Goal: Task Accomplishment & Management: Manage account settings

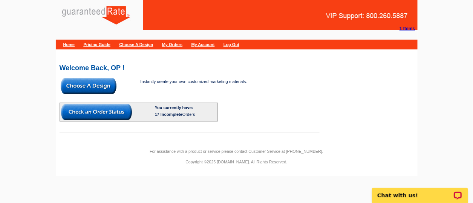
click at [318, 94] on div "Instantly create your own customized marketing materials. You currently have: 1…" at bounding box center [190, 105] width 260 height 56
click at [208, 45] on link "My Account" at bounding box center [202, 44] width 23 height 5
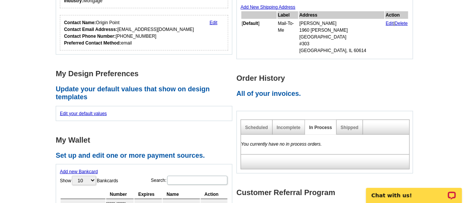
scroll to position [189, 0]
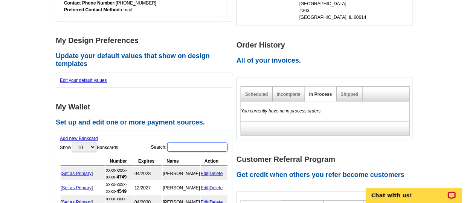
click at [190, 144] on input "Search:" at bounding box center [197, 146] width 60 height 9
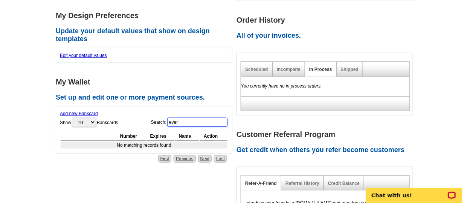
scroll to position [216, 0]
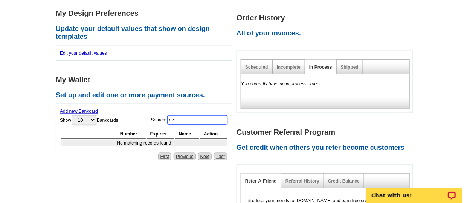
type input "e"
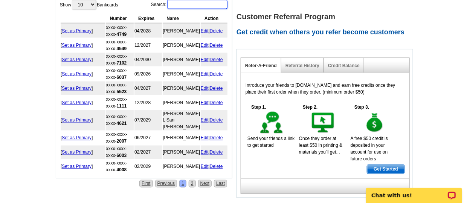
scroll to position [331, 0]
click at [193, 180] on link "2" at bounding box center [192, 184] width 7 height 8
